Goal: Information Seeking & Learning: Learn about a topic

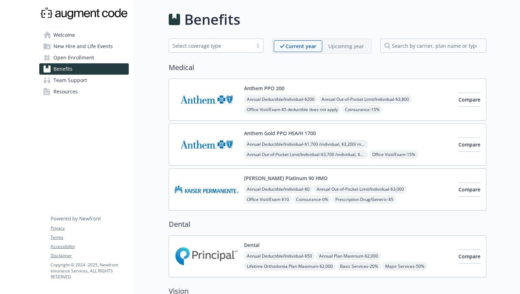
click at [339, 195] on span "Prescription Drug/Generic - $5" at bounding box center [364, 199] width 64 height 9
click at [233, 48] on div "Select coverage type" at bounding box center [211, 45] width 76 height 7
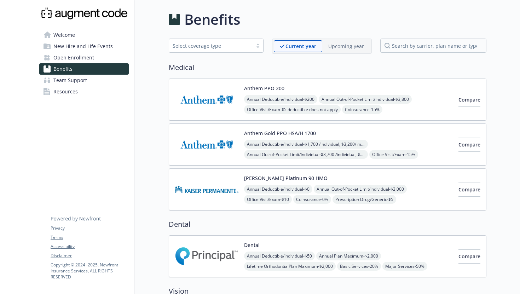
click at [73, 35] on span "Welcome" at bounding box center [64, 34] width 22 height 11
